Goal: Find contact information: Find contact information

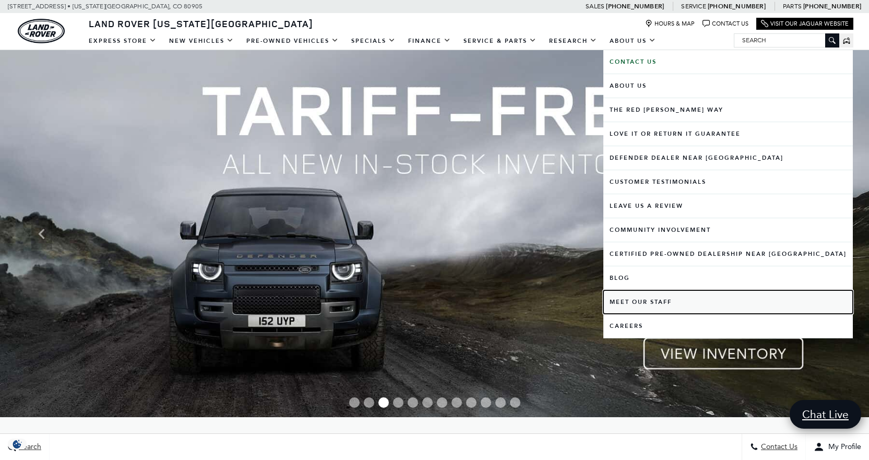
click at [639, 304] on link "Meet Our Staff" at bounding box center [727, 301] width 249 height 23
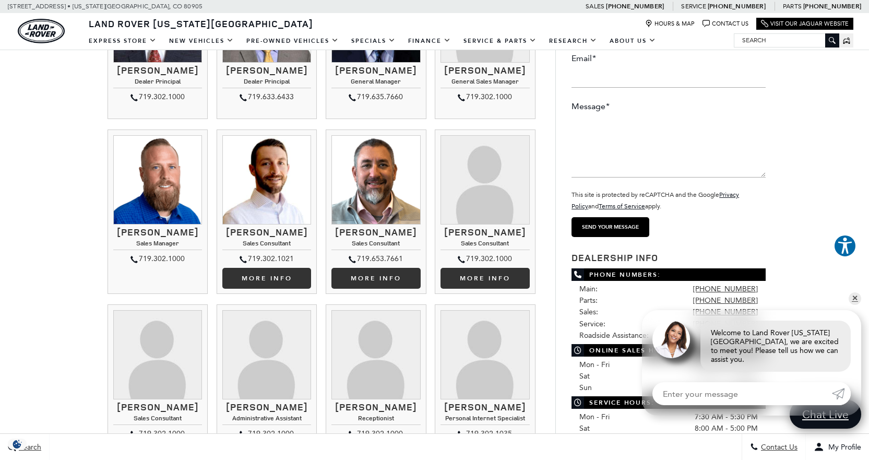
scroll to position [209, 0]
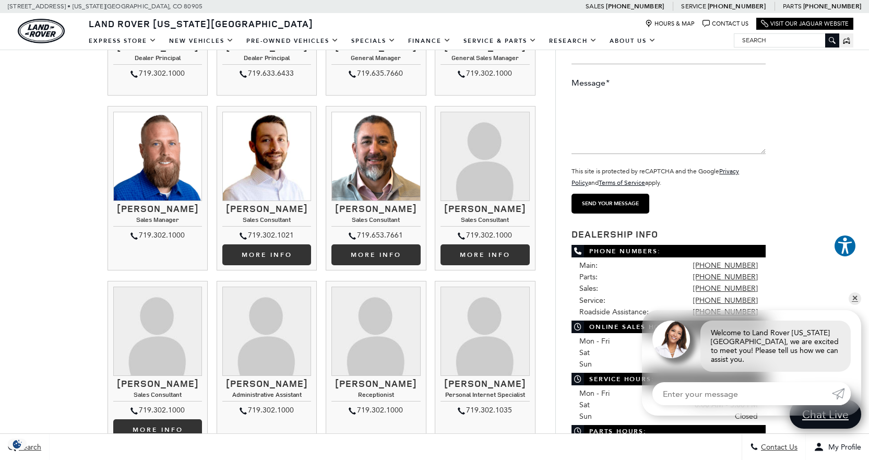
click at [167, 154] on img at bounding box center [157, 156] width 89 height 89
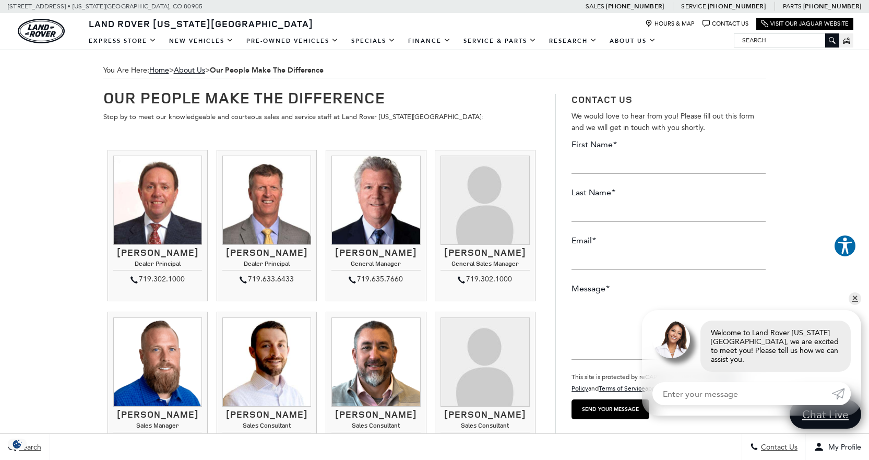
scroll to position [0, 0]
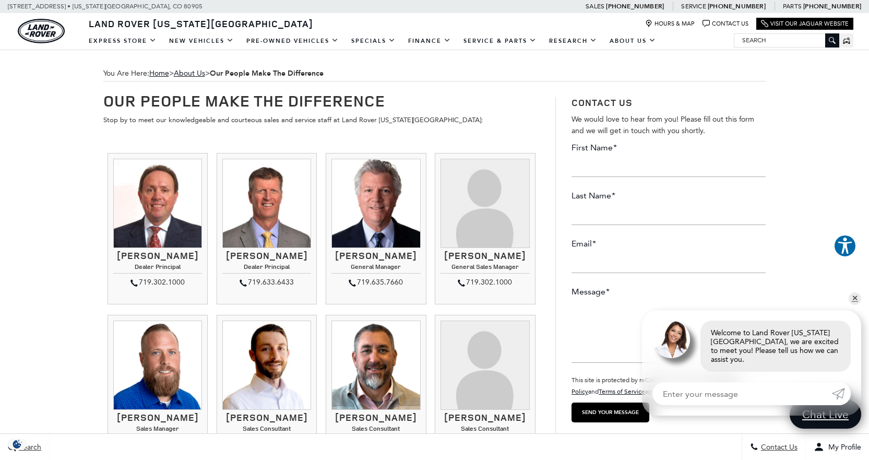
click at [492, 216] on img at bounding box center [484, 203] width 89 height 89
